Goal: Communication & Community: Answer question/provide support

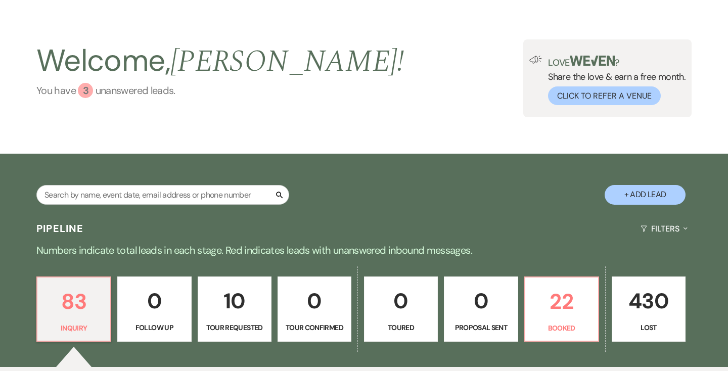
scroll to position [79, 0]
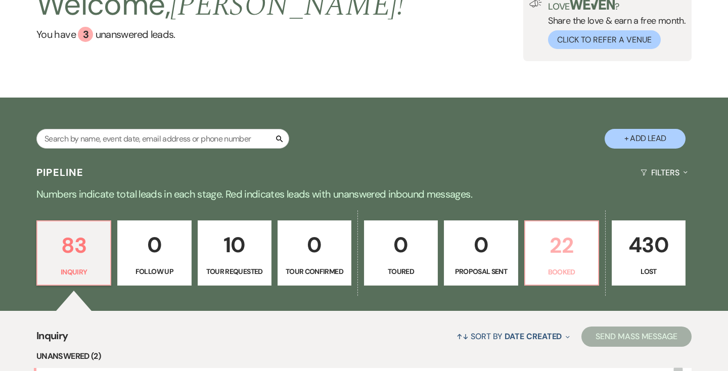
click at [566, 258] on p "22" at bounding box center [561, 245] width 61 height 34
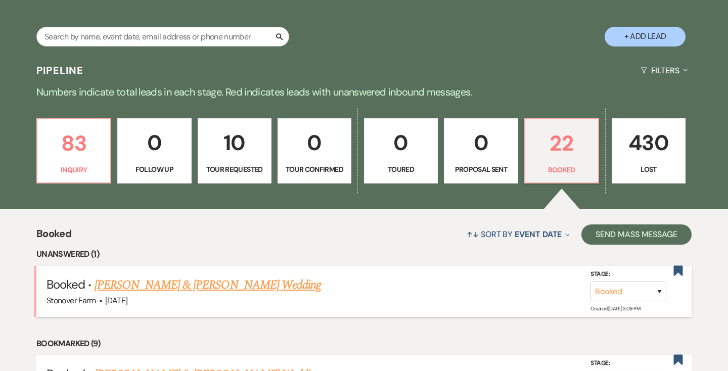
scroll to position [215, 0]
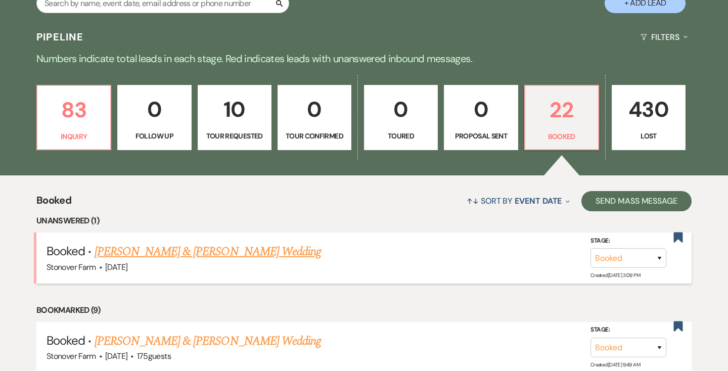
click at [226, 251] on link "[PERSON_NAME] & [PERSON_NAME] Wedding" at bounding box center [208, 252] width 226 height 18
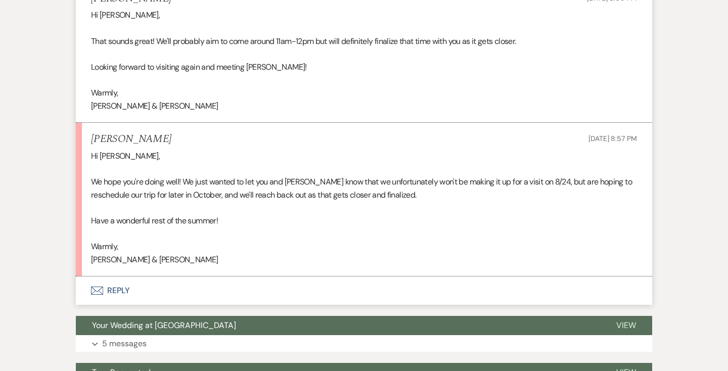
scroll to position [687, 0]
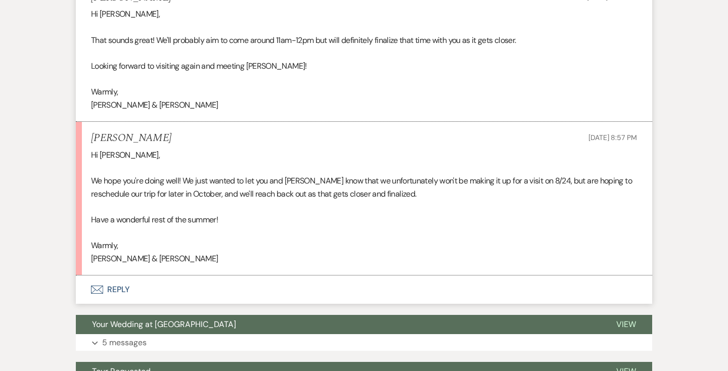
click at [123, 287] on button "Envelope Reply" at bounding box center [364, 289] width 576 height 28
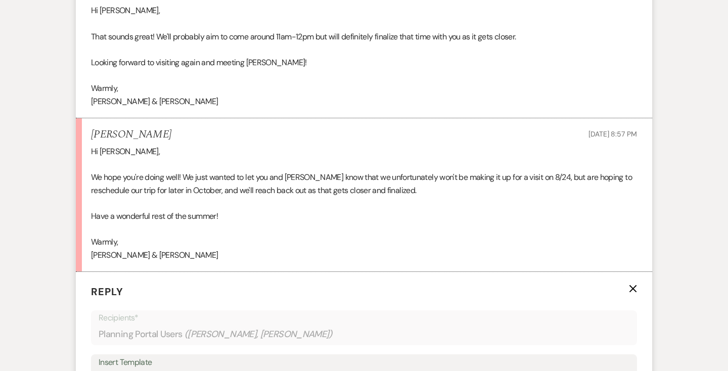
scroll to position [882, 0]
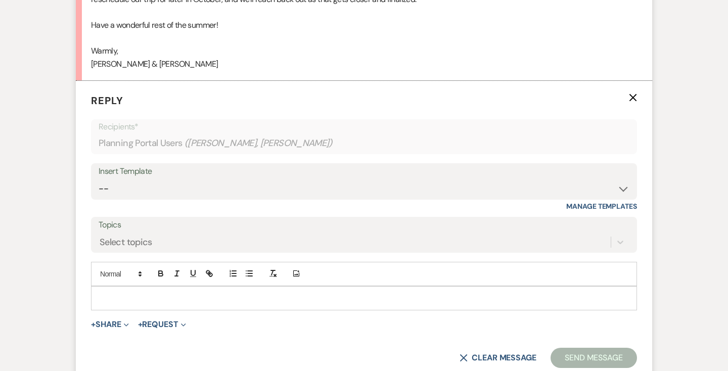
click at [131, 294] on p at bounding box center [364, 298] width 530 height 11
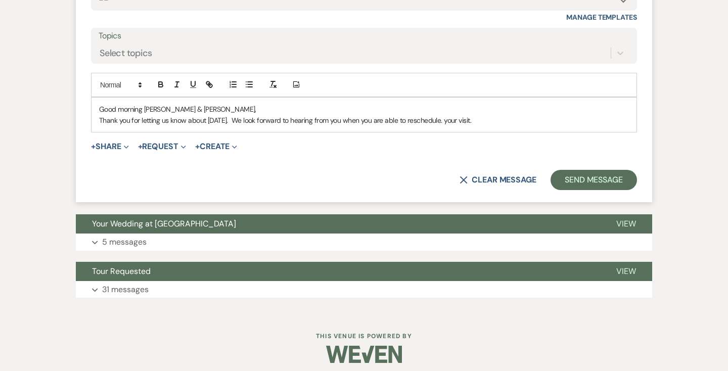
scroll to position [1073, 0]
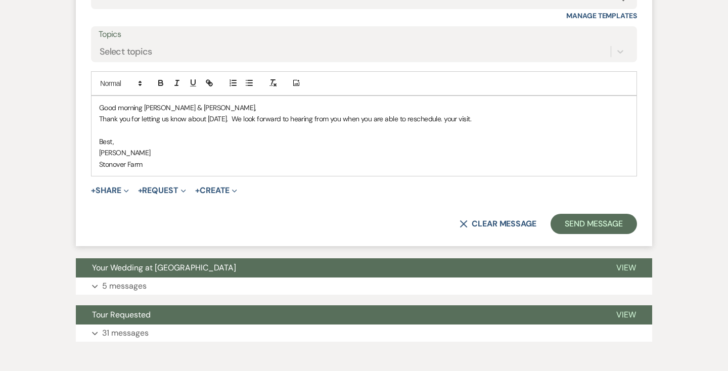
click at [505, 120] on p "Thank you for letting us know about [DATE]. We look forward to hearing from you…" at bounding box center [364, 118] width 530 height 11
click at [584, 227] on button "Send Message" at bounding box center [593, 224] width 86 height 20
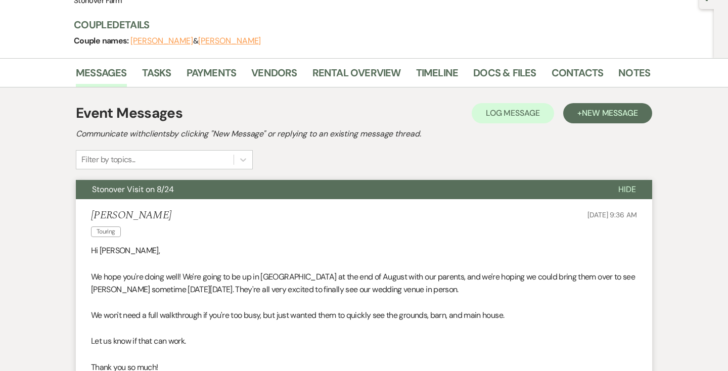
scroll to position [0, 0]
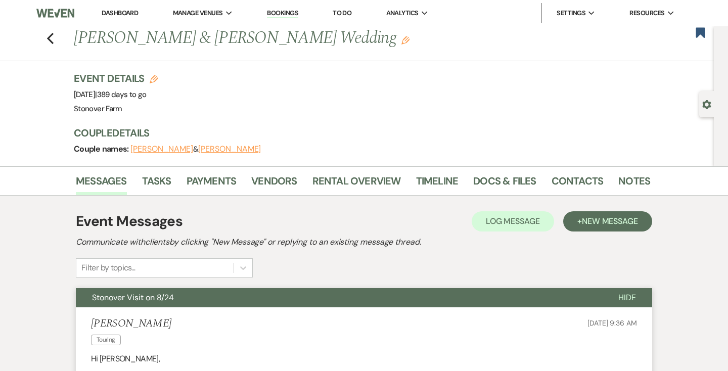
click at [118, 10] on link "Dashboard" at bounding box center [120, 13] width 36 height 9
